Goal: Task Accomplishment & Management: Manage account settings

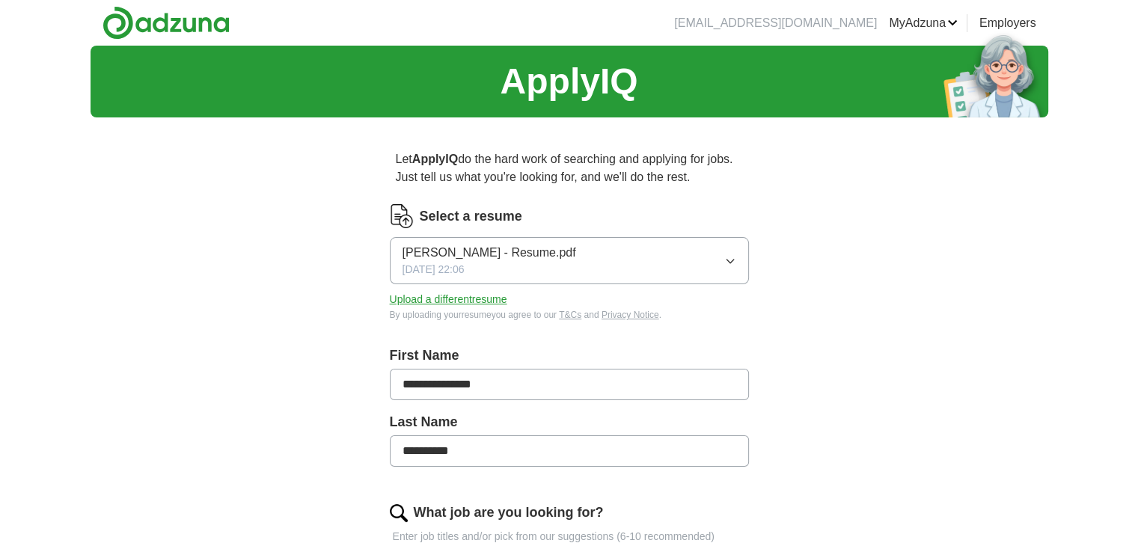
click at [734, 255] on icon "button" at bounding box center [730, 261] width 12 height 12
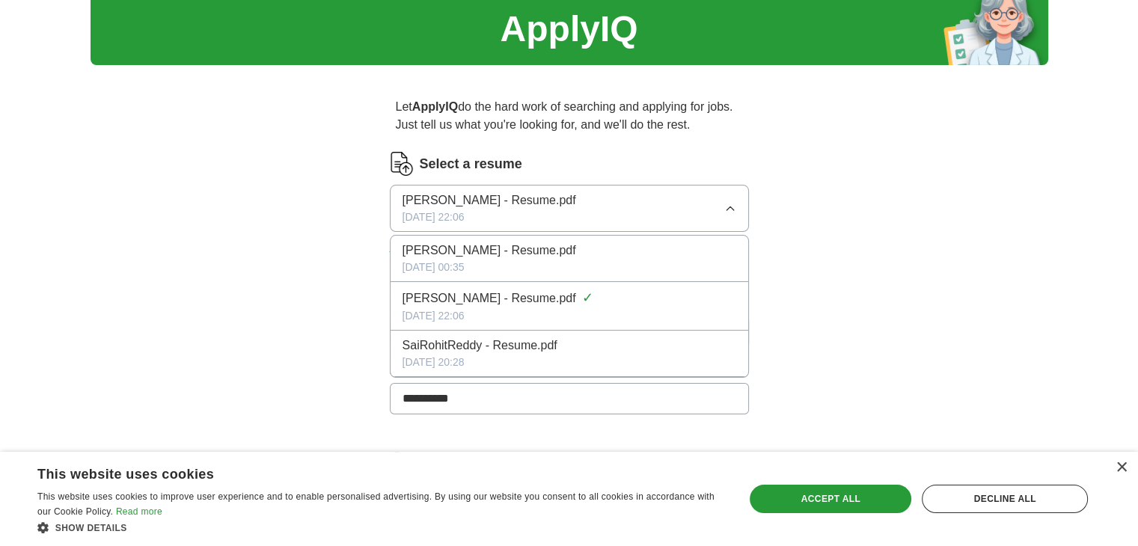
scroll to position [53, 0]
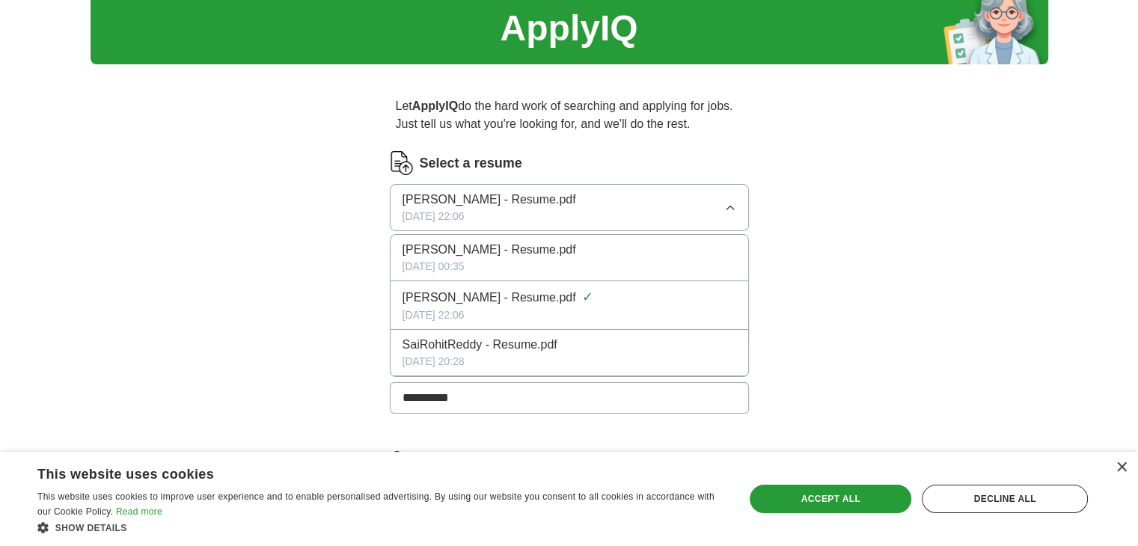
click at [687, 260] on div "[DATE] 00:35" at bounding box center [569, 267] width 334 height 16
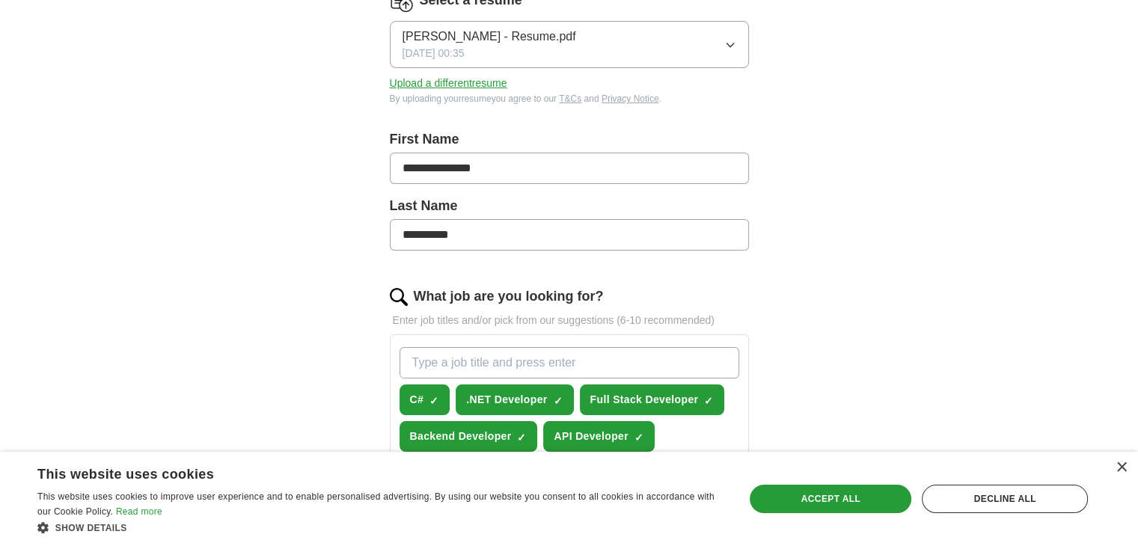
scroll to position [177, 0]
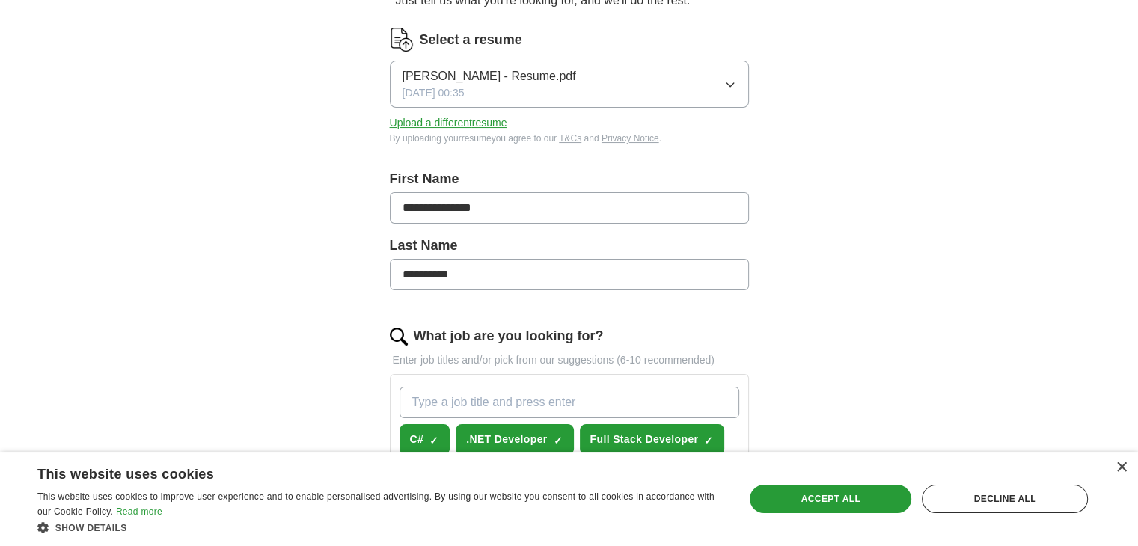
click at [565, 85] on div "Sai Rohit Reddy Thalakanti - Resume.pdf 07/11/2025, 00:35" at bounding box center [489, 84] width 174 height 34
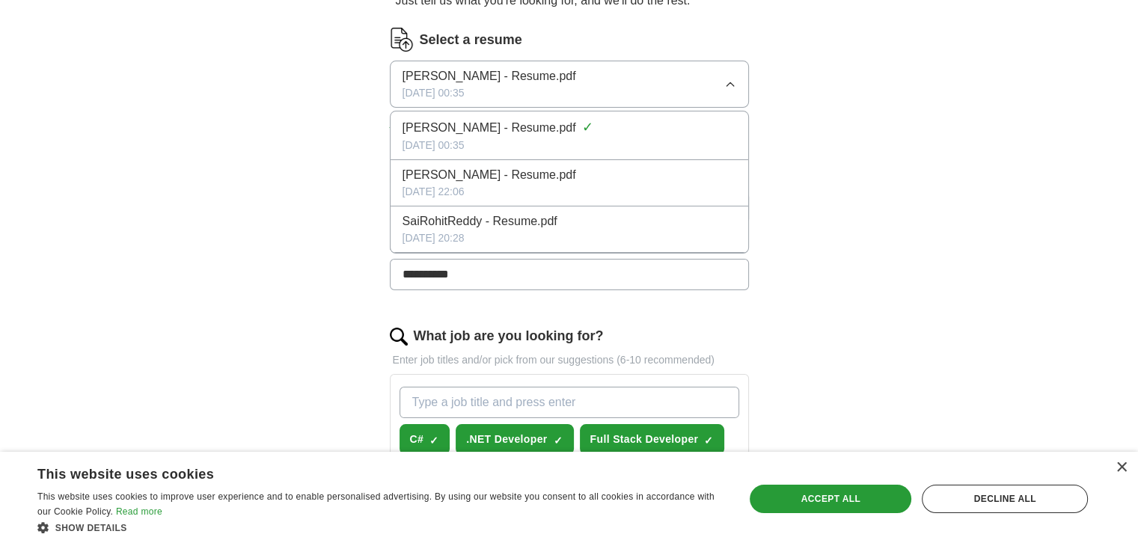
click at [576, 132] on span "[PERSON_NAME] - Resume.pdf" at bounding box center [489, 128] width 174 height 18
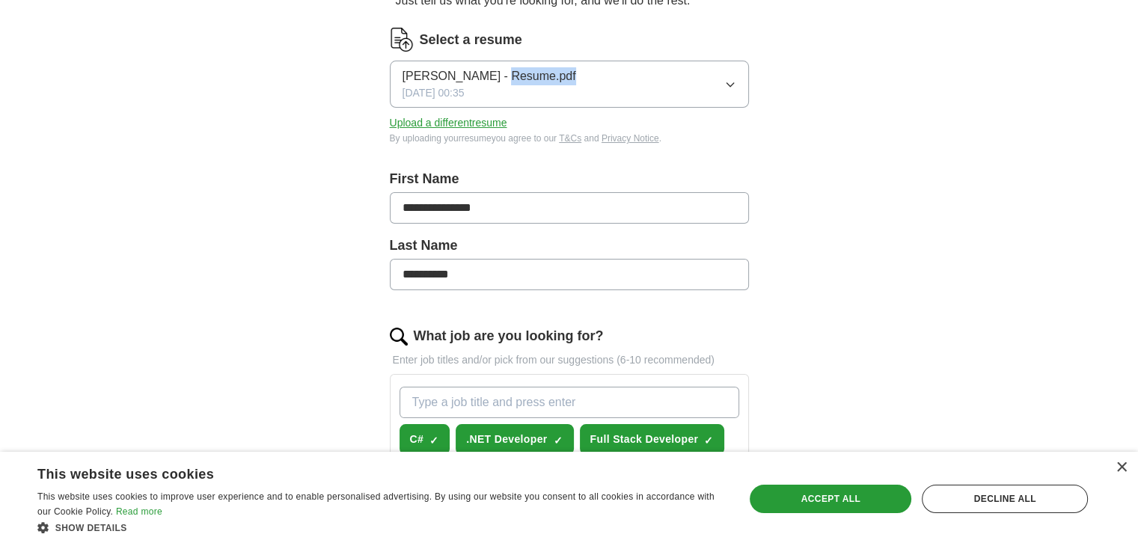
click at [649, 61] on button "Sai Rohit Reddy Thalakanti - Resume.pdf 07/11/2025, 00:35" at bounding box center [569, 84] width 359 height 47
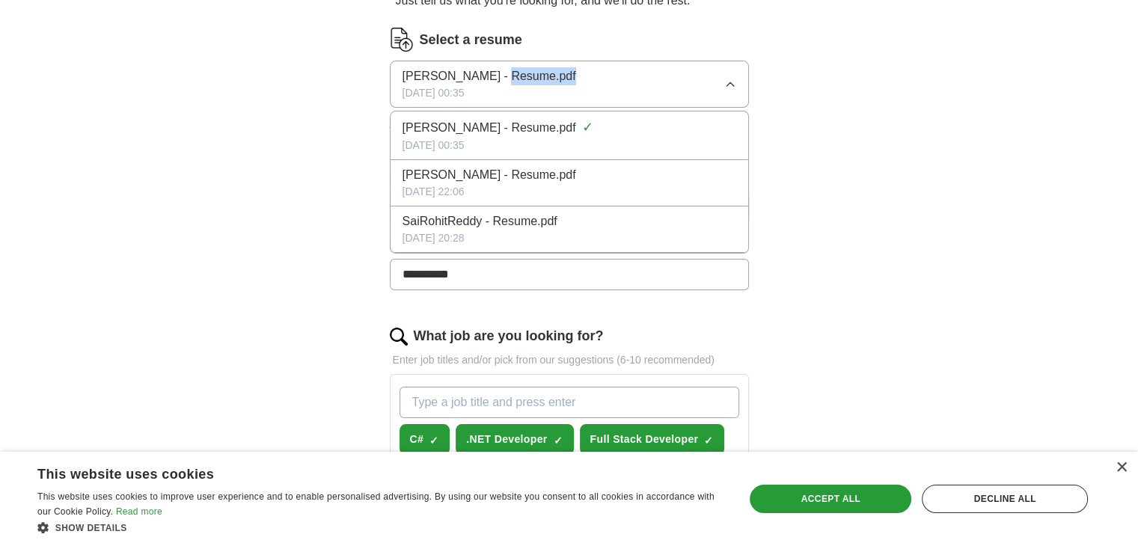
click at [576, 73] on span "[PERSON_NAME] - Resume.pdf" at bounding box center [489, 76] width 174 height 18
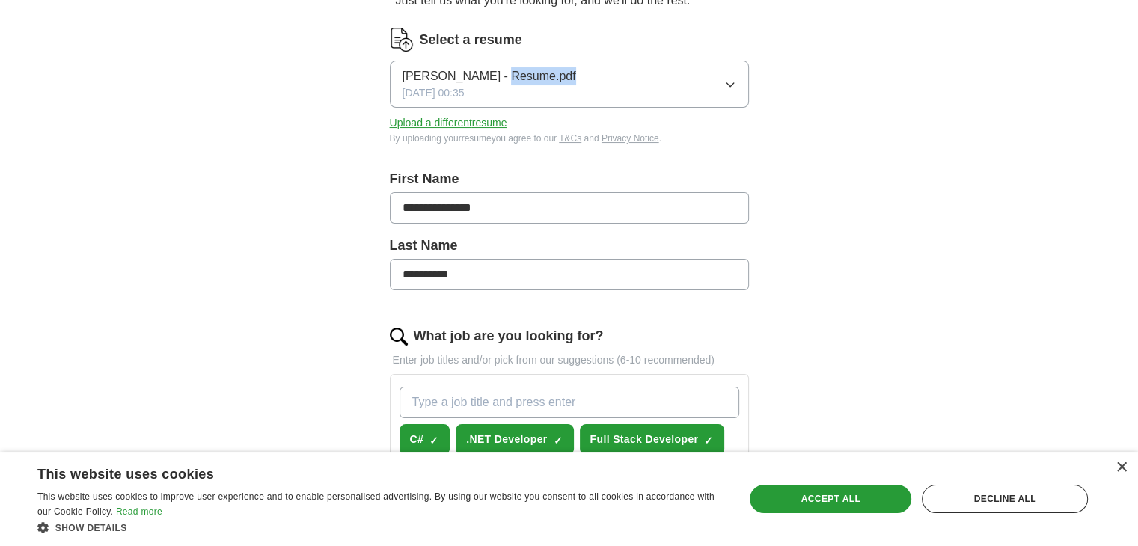
click at [576, 76] on span "[PERSON_NAME] - Resume.pdf" at bounding box center [489, 76] width 174 height 18
drag, startPoint x: 594, startPoint y: 132, endPoint x: 919, endPoint y: 82, distance: 328.6
click at [919, 82] on div "**********" at bounding box center [570, 465] width 958 height 1193
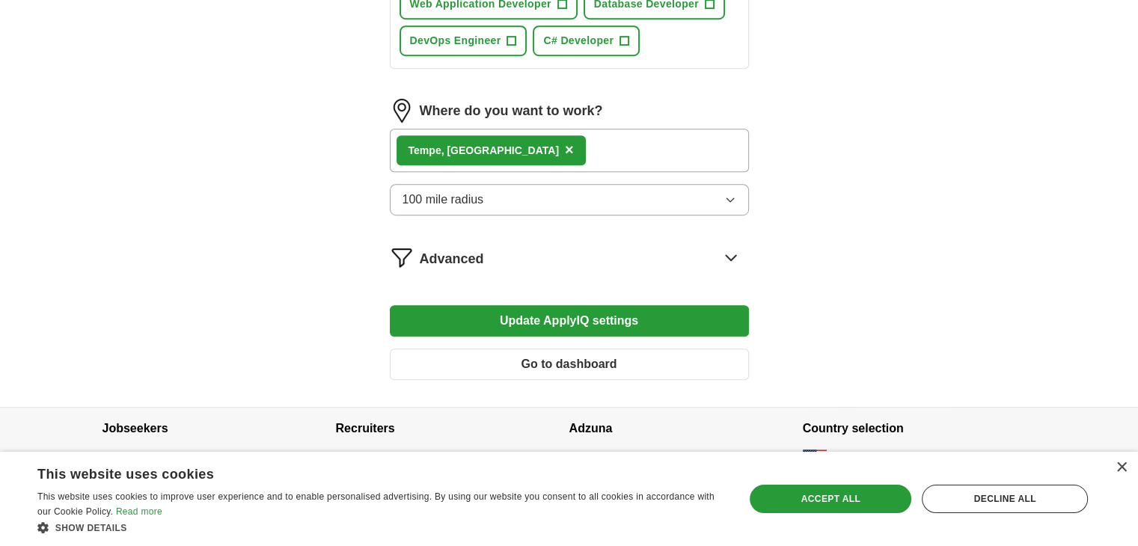
scroll to position [836, 0]
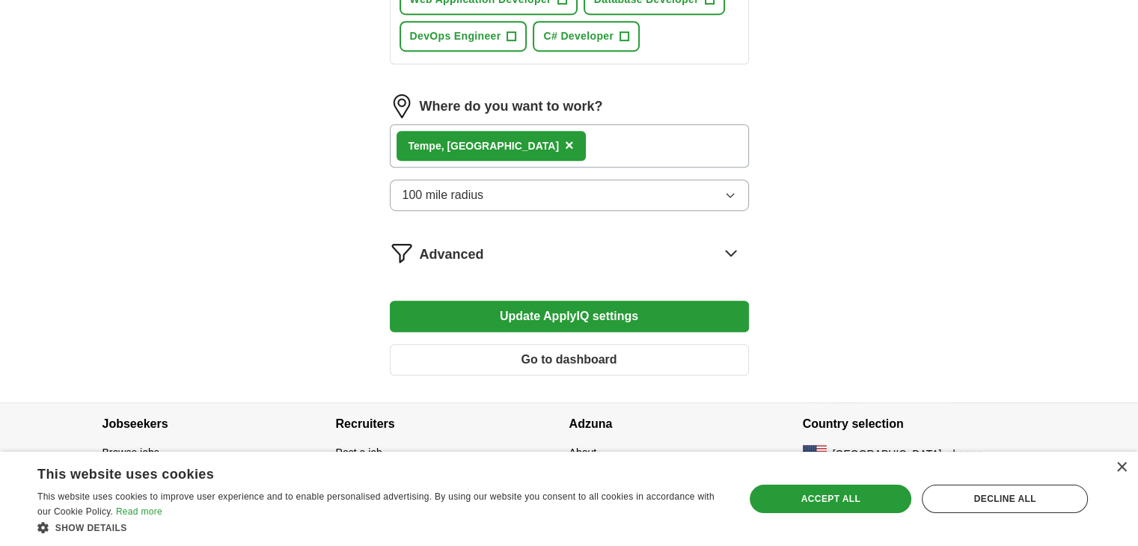
click at [610, 310] on button "Update ApplyIQ settings" at bounding box center [569, 316] width 359 height 31
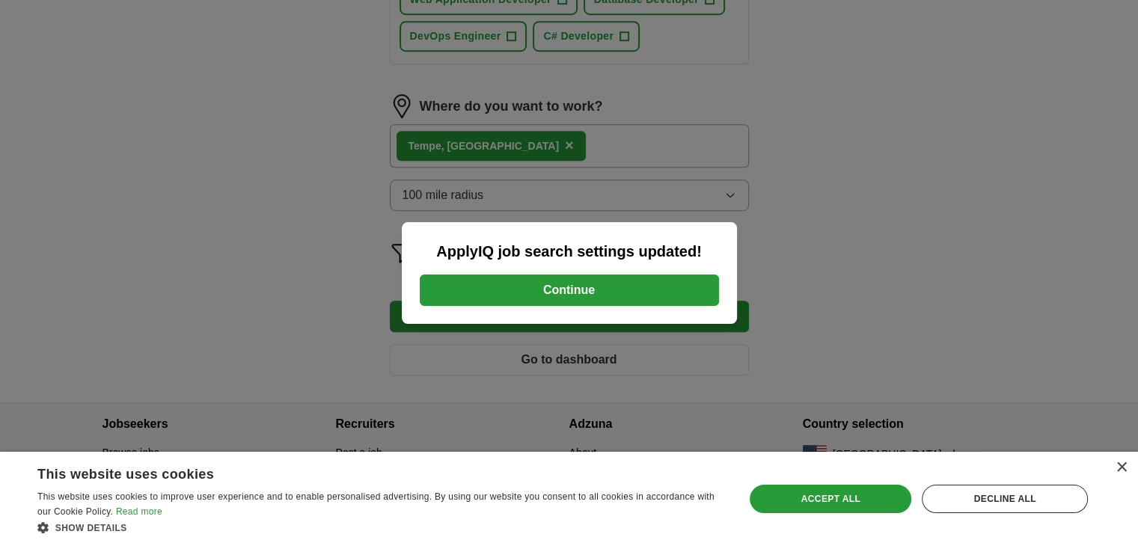
click at [601, 282] on button "Continue" at bounding box center [569, 290] width 299 height 31
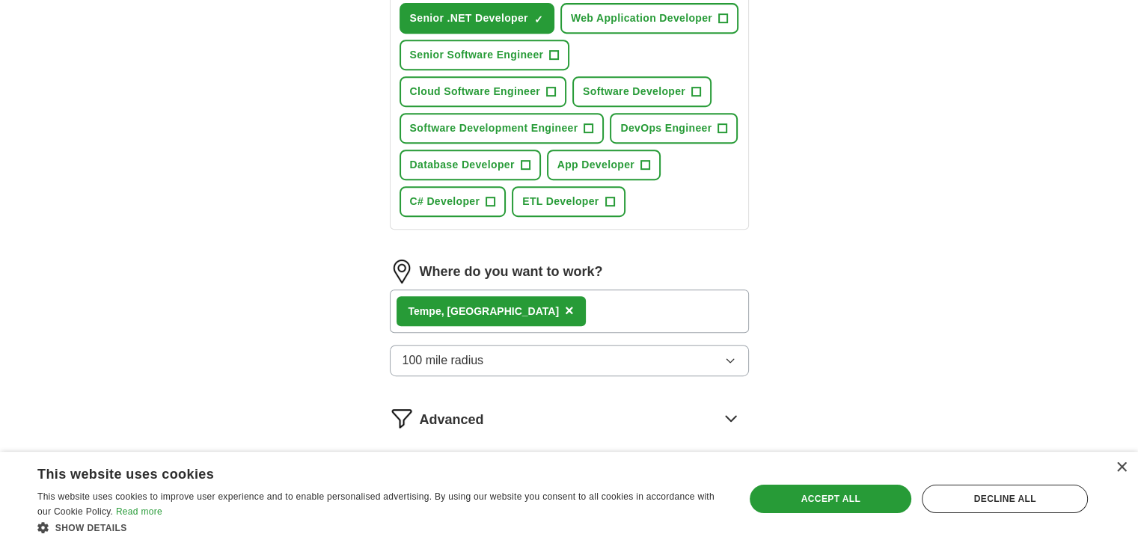
scroll to position [769, 0]
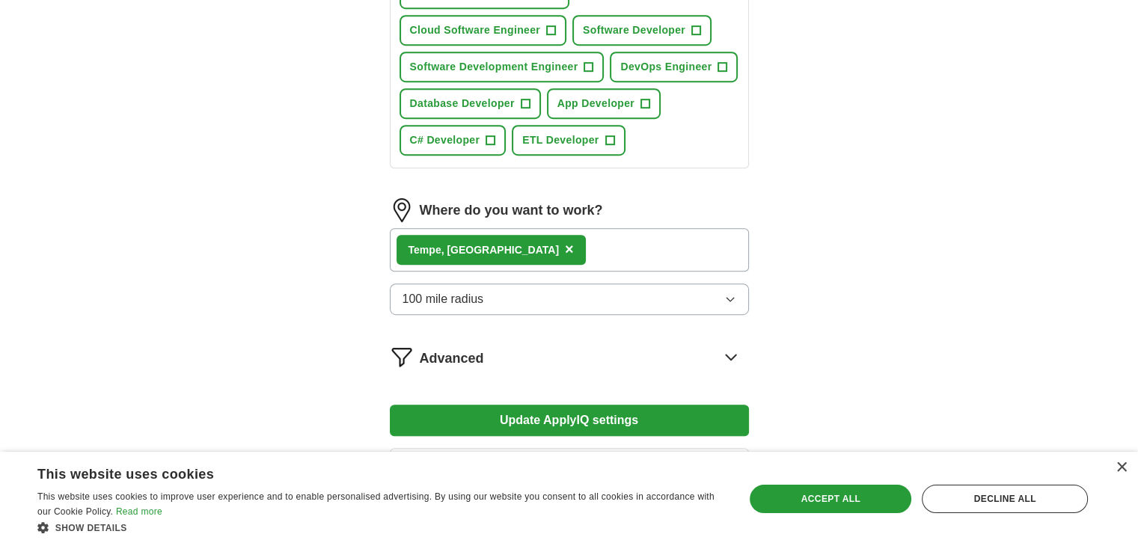
click at [536, 230] on div "Tempe, [GEOGRAPHIC_DATA] ×" at bounding box center [569, 249] width 359 height 43
click at [506, 238] on div "Tempe, [GEOGRAPHIC_DATA] ×" at bounding box center [569, 249] width 359 height 43
click at [520, 248] on div "Tempe, [GEOGRAPHIC_DATA] ×" at bounding box center [569, 249] width 359 height 43
click at [510, 297] on button "100 mile radius" at bounding box center [569, 299] width 359 height 31
click at [541, 255] on div "Tempe, [GEOGRAPHIC_DATA] ×" at bounding box center [569, 249] width 359 height 43
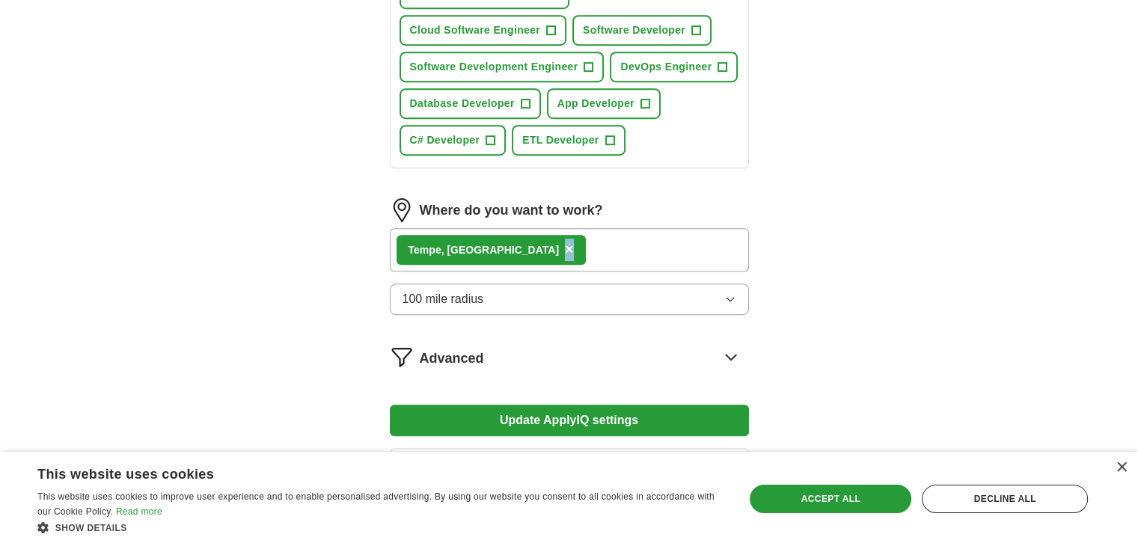
drag, startPoint x: 523, startPoint y: 243, endPoint x: 470, endPoint y: 244, distance: 53.1
click at [470, 244] on div "Tempe, [GEOGRAPHIC_DATA] ×" at bounding box center [569, 249] width 359 height 43
click at [508, 354] on div "Advanced" at bounding box center [584, 357] width 329 height 24
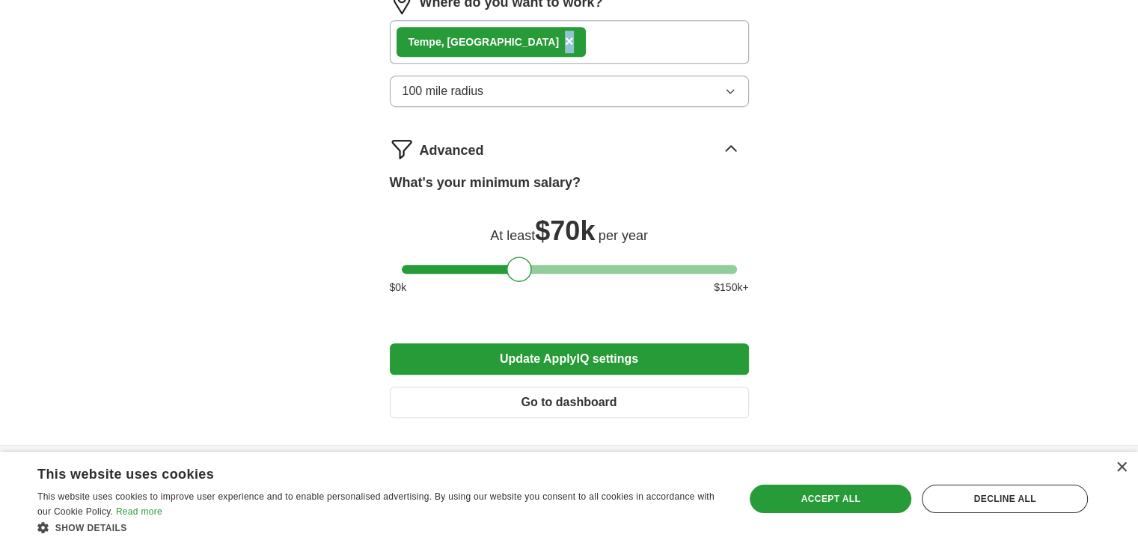
scroll to position [984, 0]
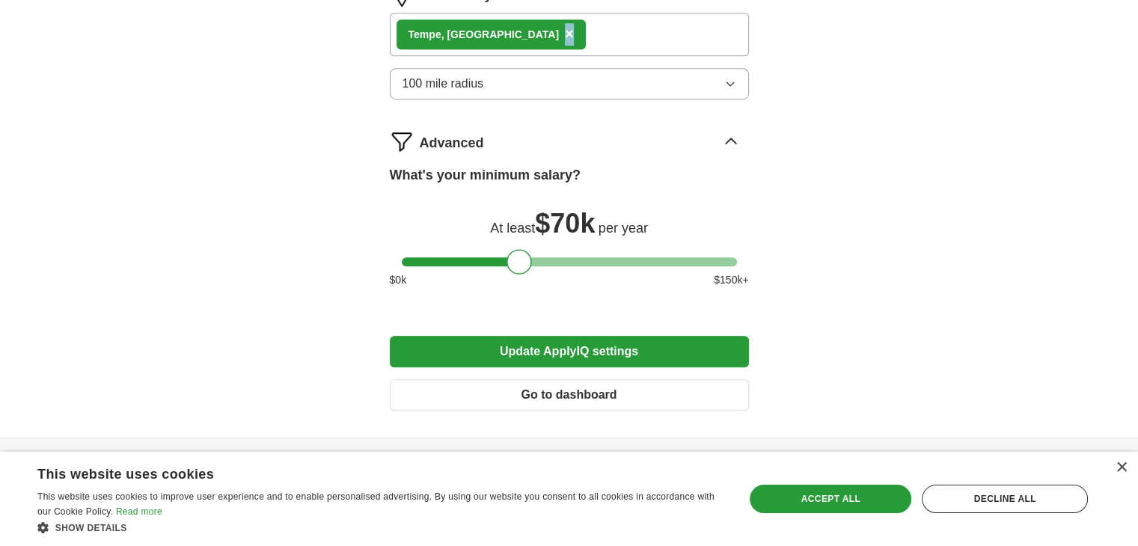
click at [682, 129] on div "Advanced" at bounding box center [584, 141] width 329 height 24
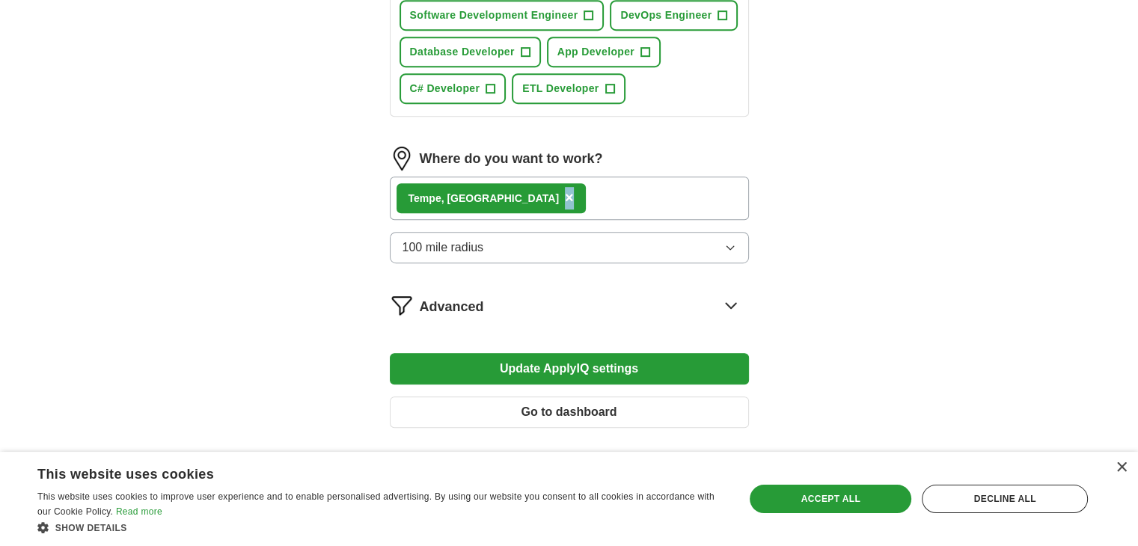
scroll to position [806, 0]
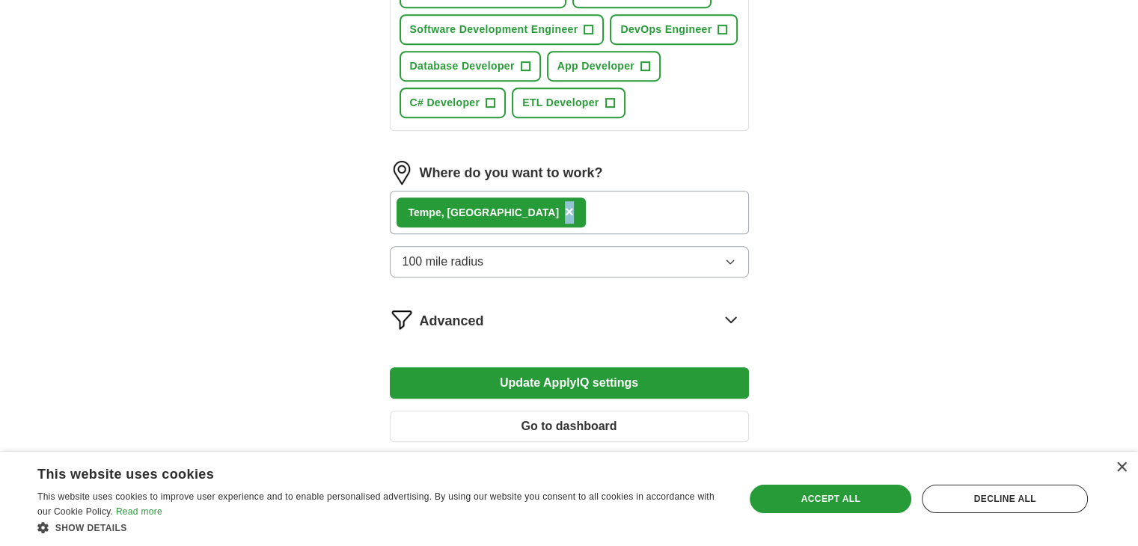
click at [541, 202] on div "Tempe, [GEOGRAPHIC_DATA] ×" at bounding box center [569, 212] width 359 height 43
click at [565, 203] on span "×" at bounding box center [569, 211] width 9 height 16
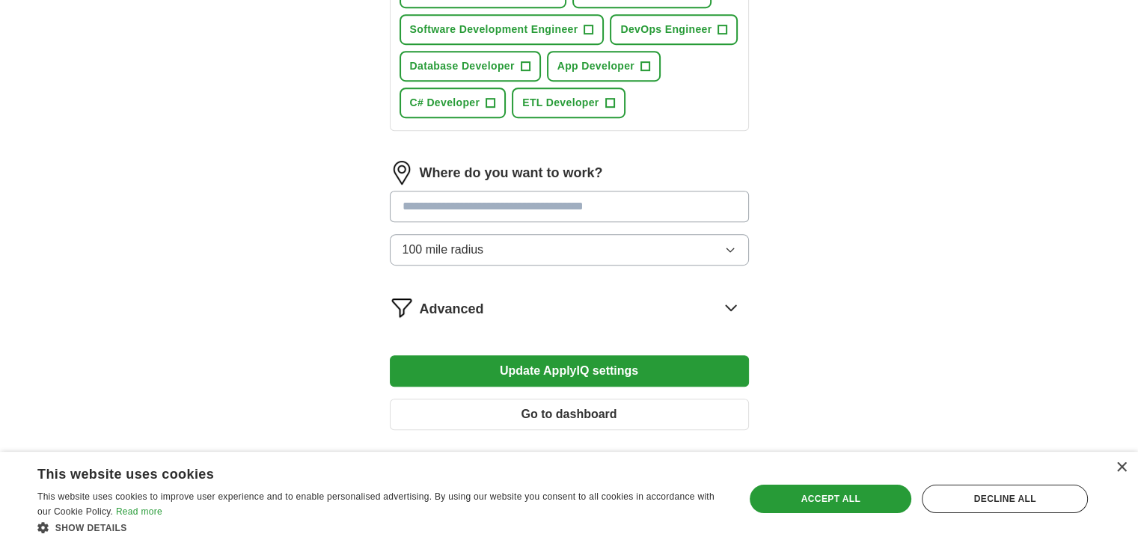
click at [456, 201] on input at bounding box center [569, 206] width 359 height 31
type input "*****"
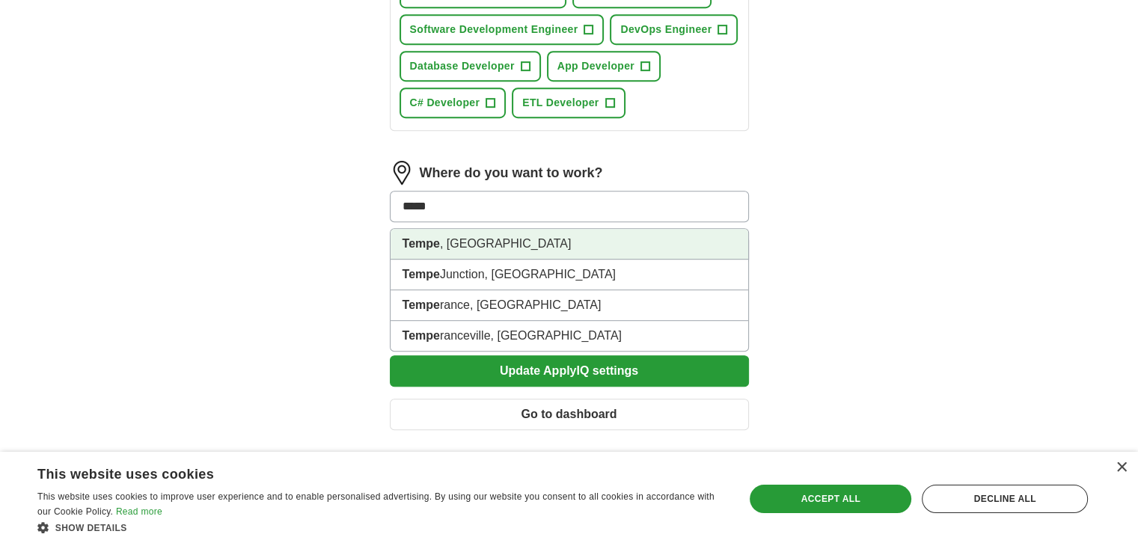
click at [472, 229] on li "Tempe , [GEOGRAPHIC_DATA]" at bounding box center [570, 244] width 358 height 31
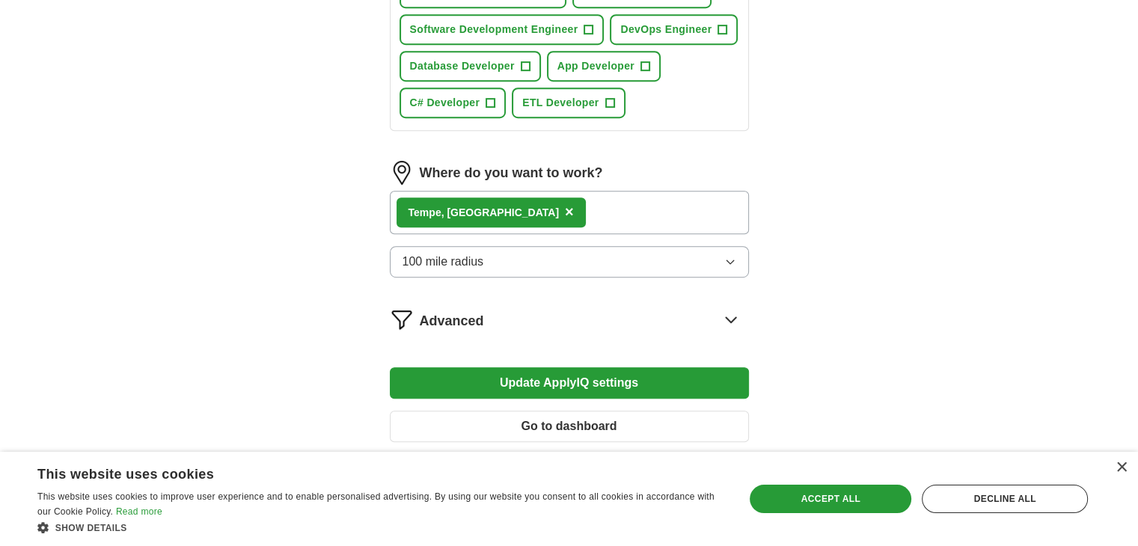
click at [539, 209] on div "Tempe , [GEOGRAPHIC_DATA] ×" at bounding box center [569, 212] width 359 height 43
click at [565, 203] on span "×" at bounding box center [569, 211] width 9 height 16
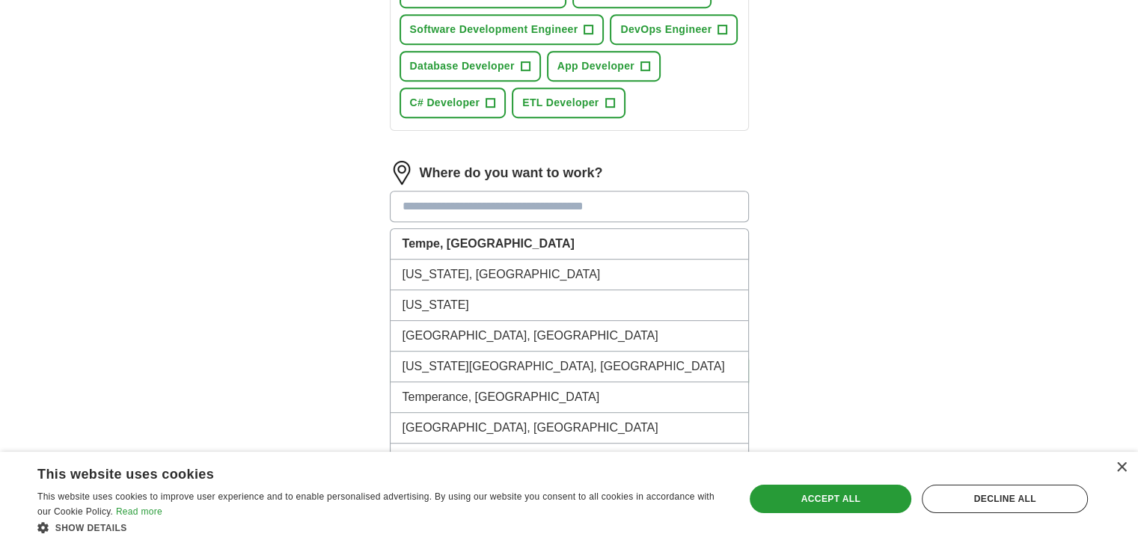
click at [461, 203] on input at bounding box center [569, 206] width 359 height 31
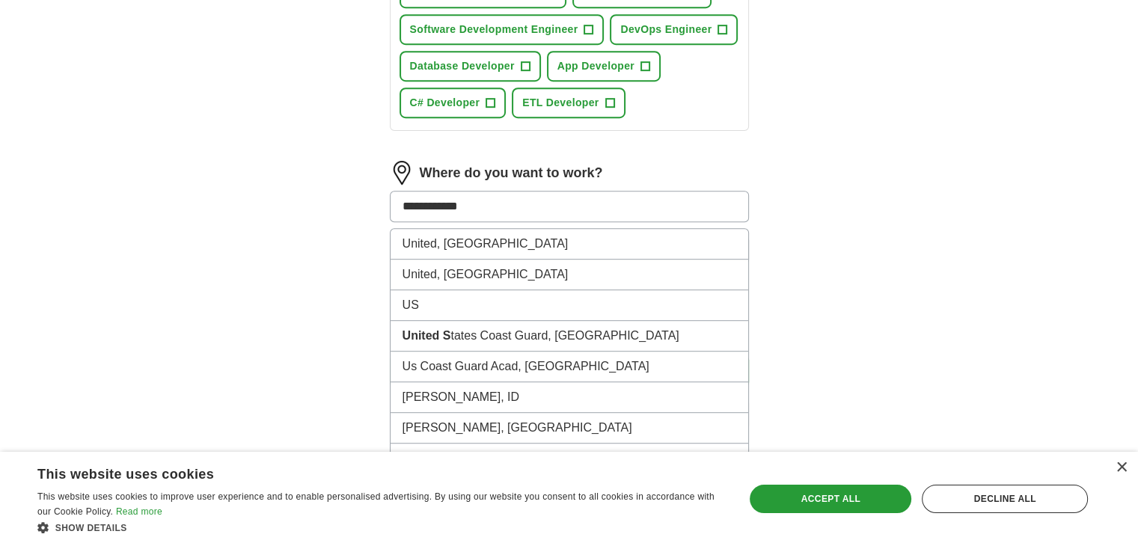
type input "**********"
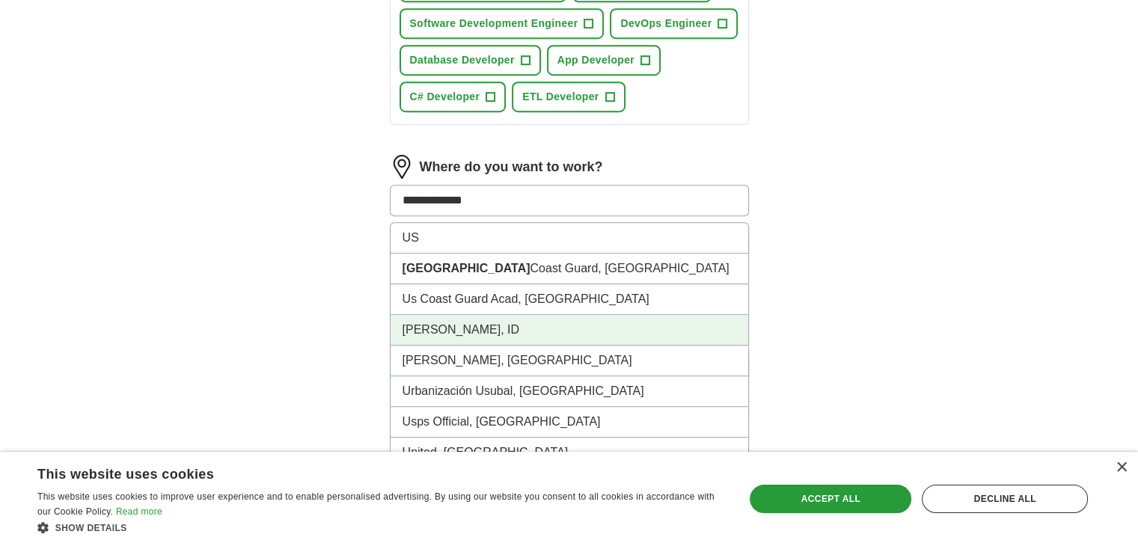
scroll to position [775, 0]
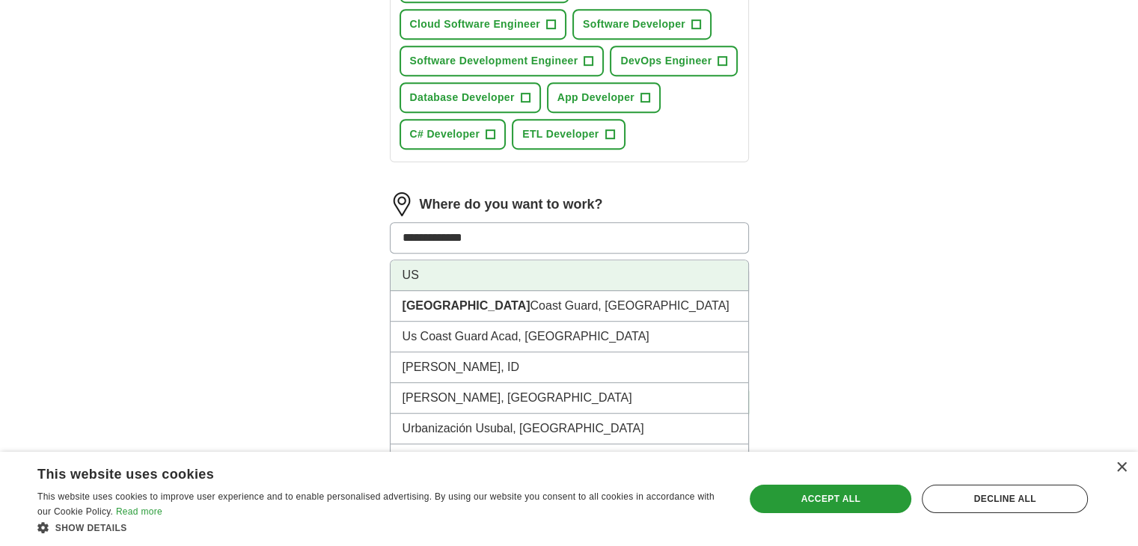
click at [448, 263] on li "US" at bounding box center [570, 275] width 358 height 31
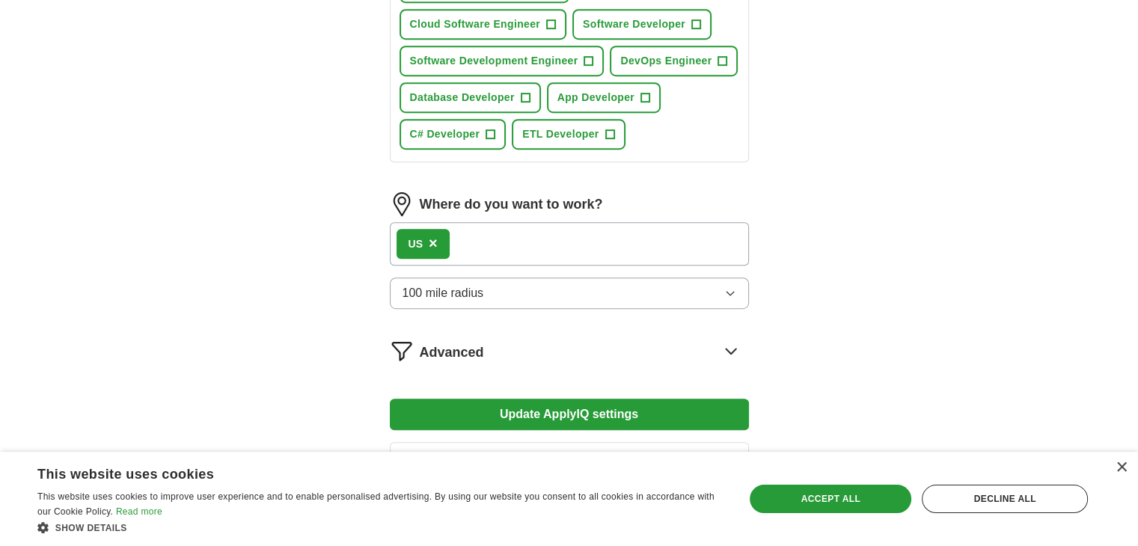
click at [521, 239] on div "US ×" at bounding box center [569, 243] width 359 height 43
click at [524, 286] on button "100 mile radius" at bounding box center [569, 293] width 359 height 31
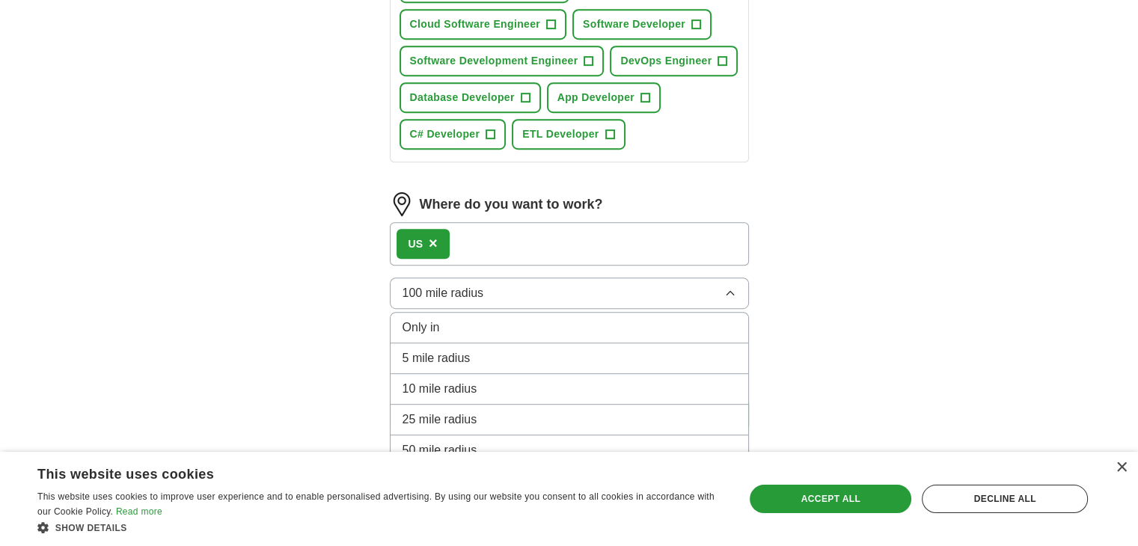
scroll to position [872, 0]
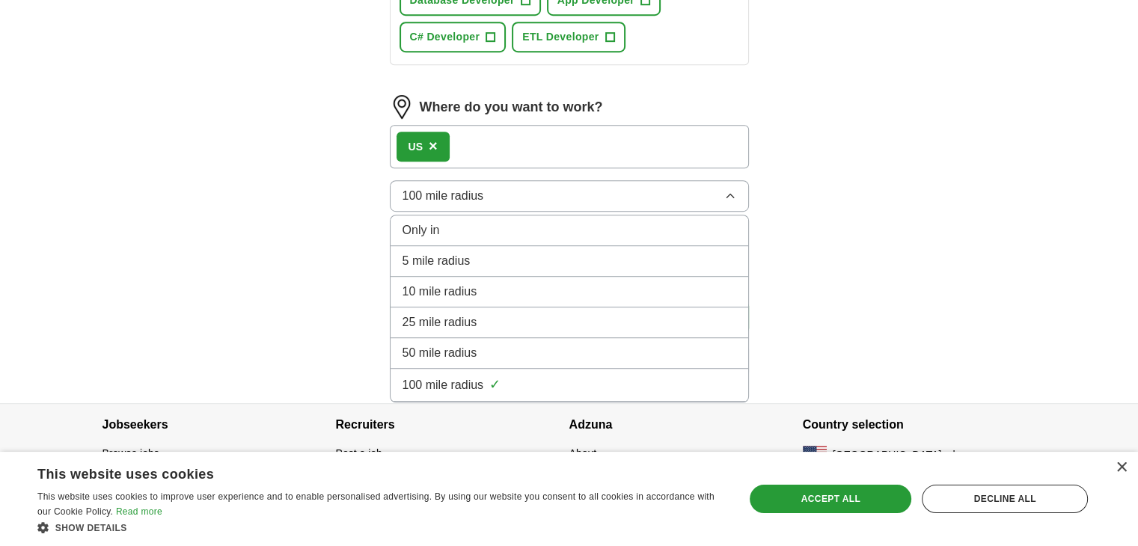
click at [549, 375] on div "100 mile radius ✓" at bounding box center [569, 385] width 334 height 20
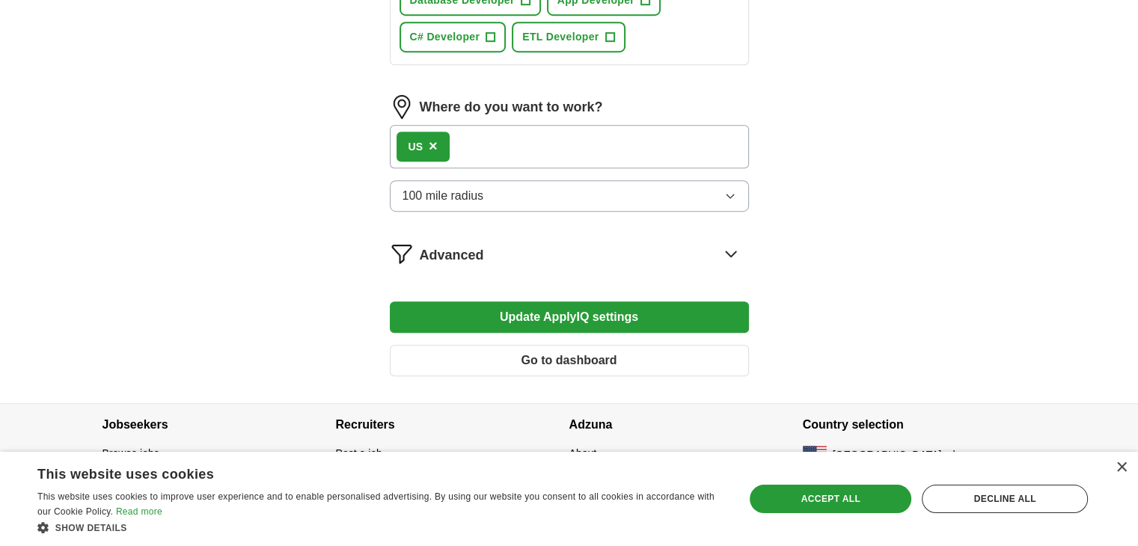
click at [670, 306] on button "Update ApplyIQ settings" at bounding box center [569, 316] width 359 height 31
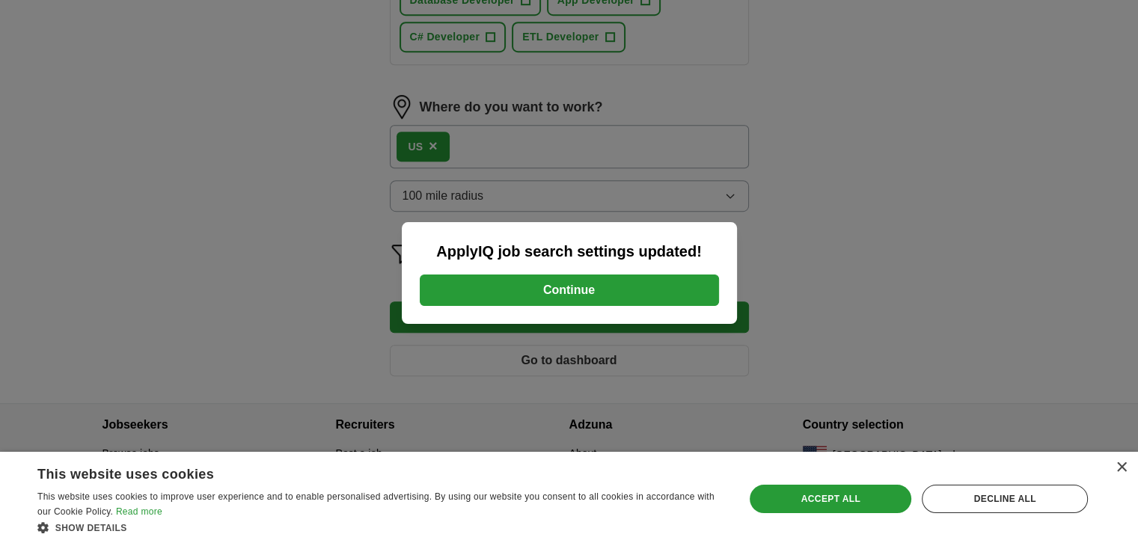
click at [612, 286] on button "Continue" at bounding box center [569, 290] width 299 height 31
